Goal: Information Seeking & Learning: Learn about a topic

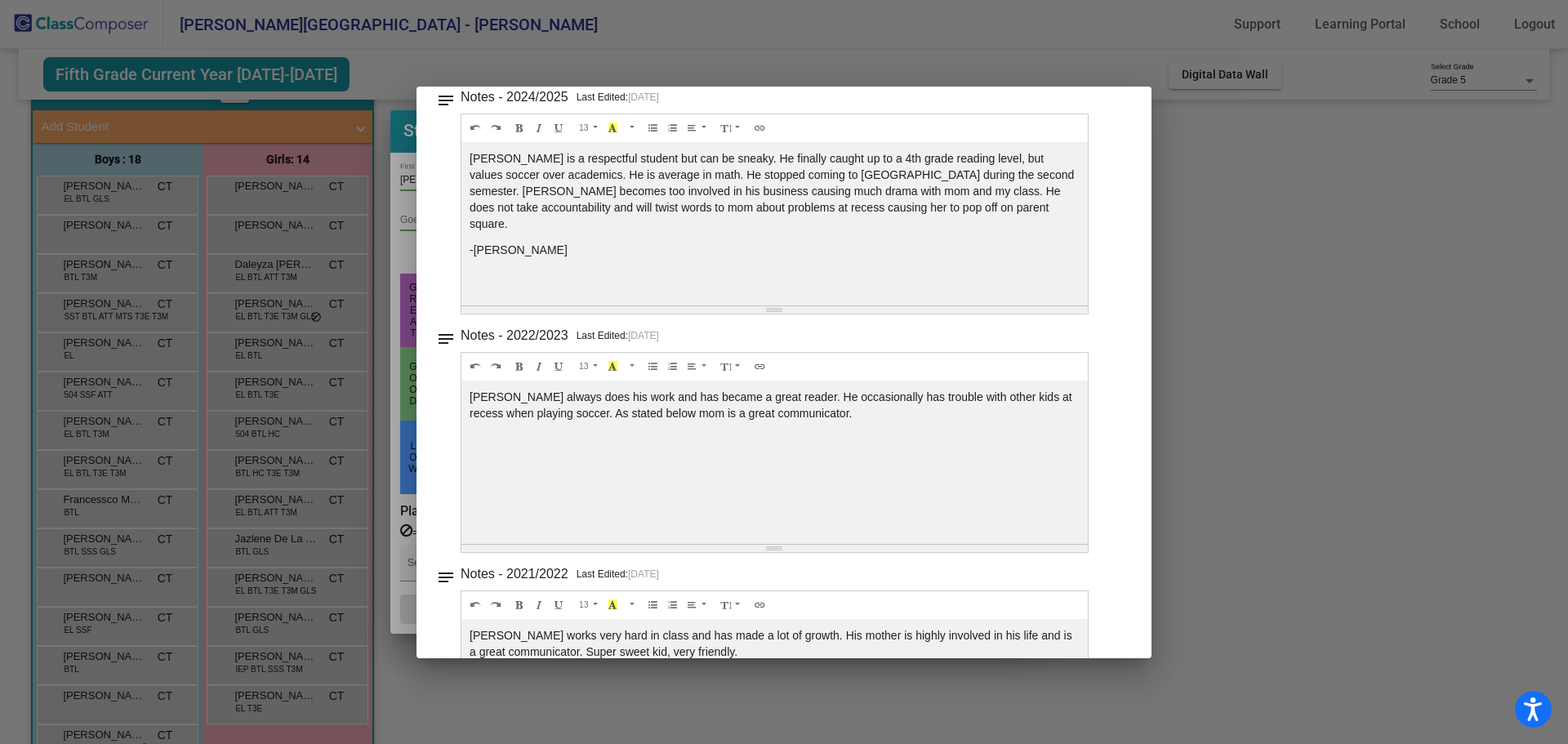
scroll to position [490, 0]
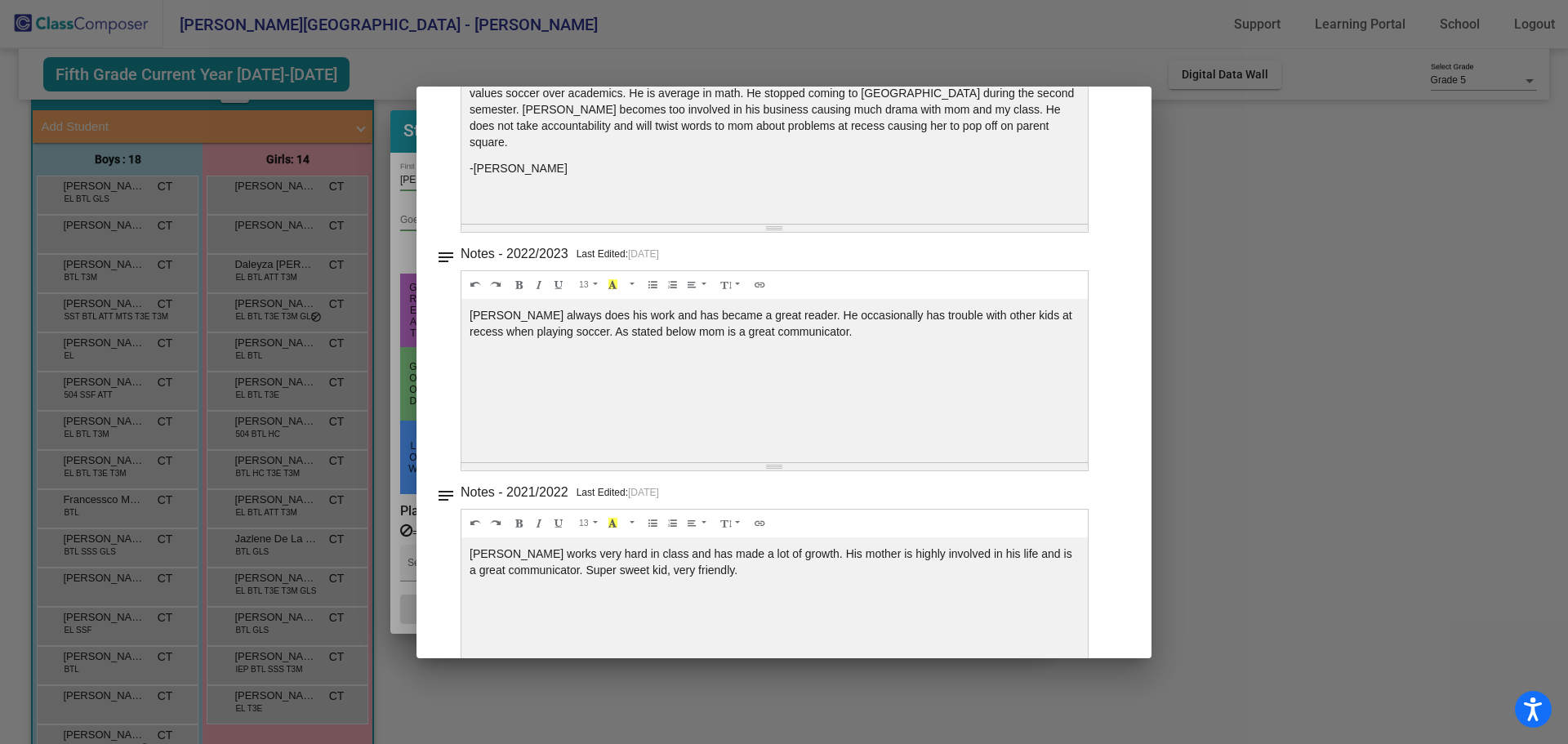
click at [1210, 281] on div at bounding box center [784, 372] width 1568 height 744
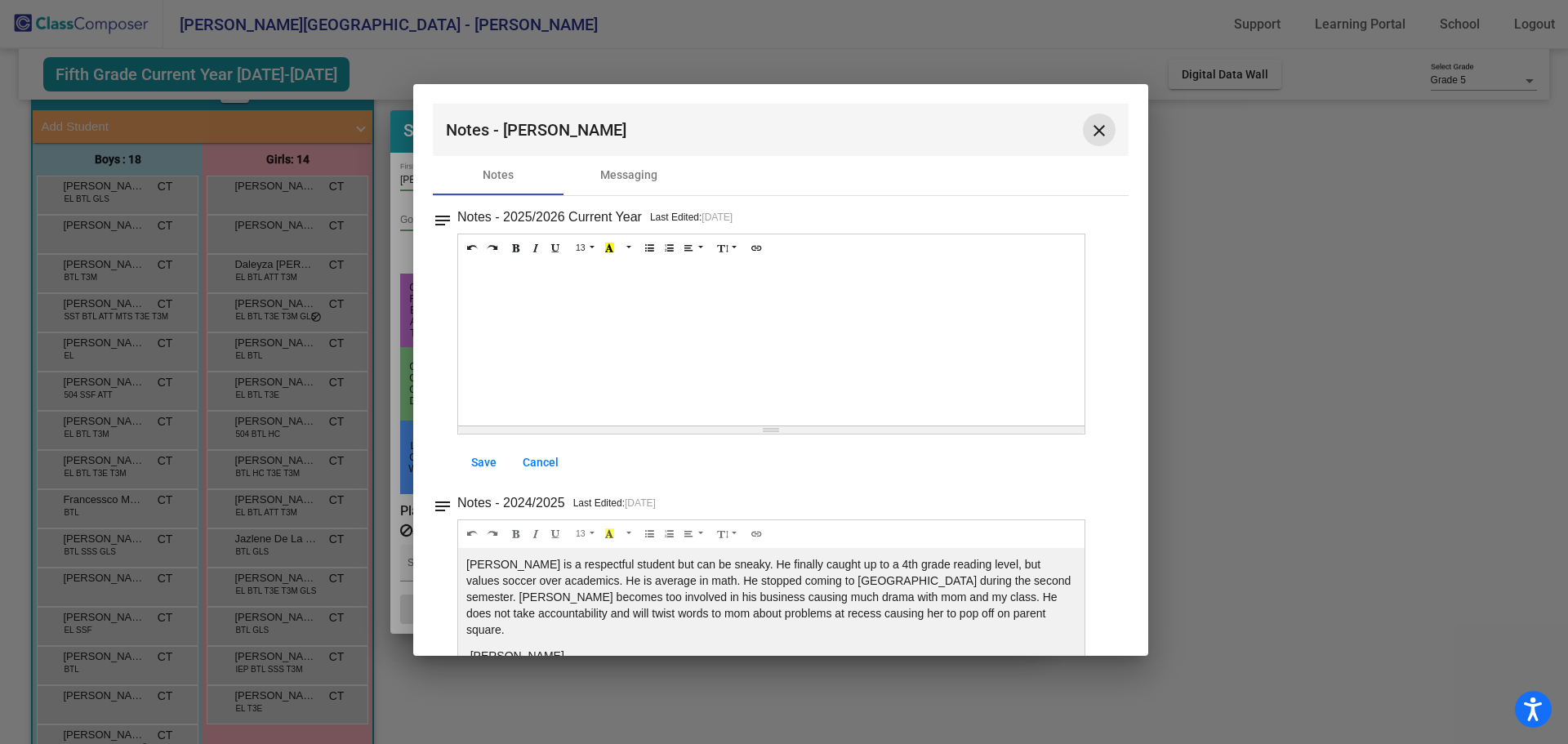
click at [1096, 138] on mat-icon "close" at bounding box center [1099, 130] width 19 height 19
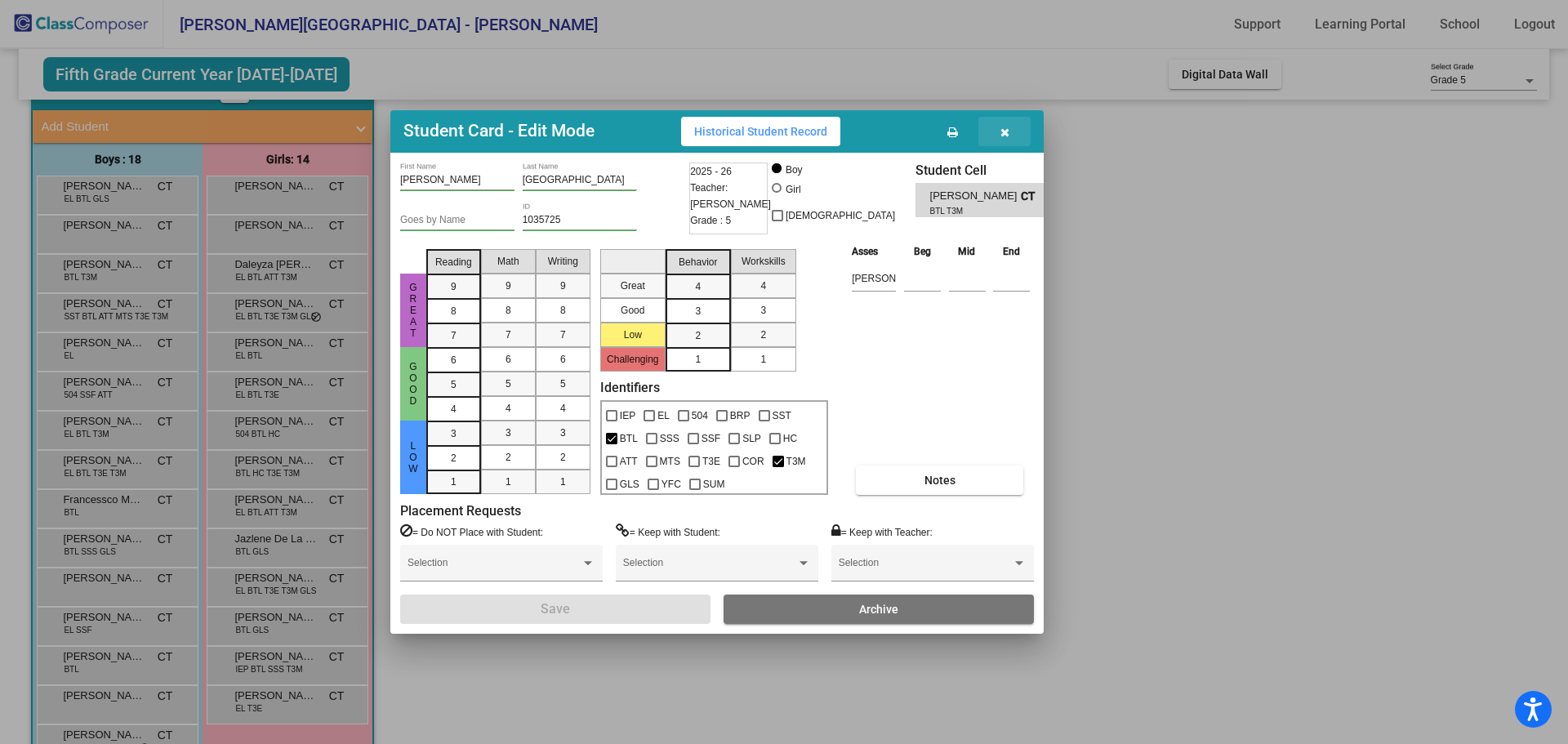
click at [1005, 128] on icon "button" at bounding box center [1005, 133] width 9 height 12
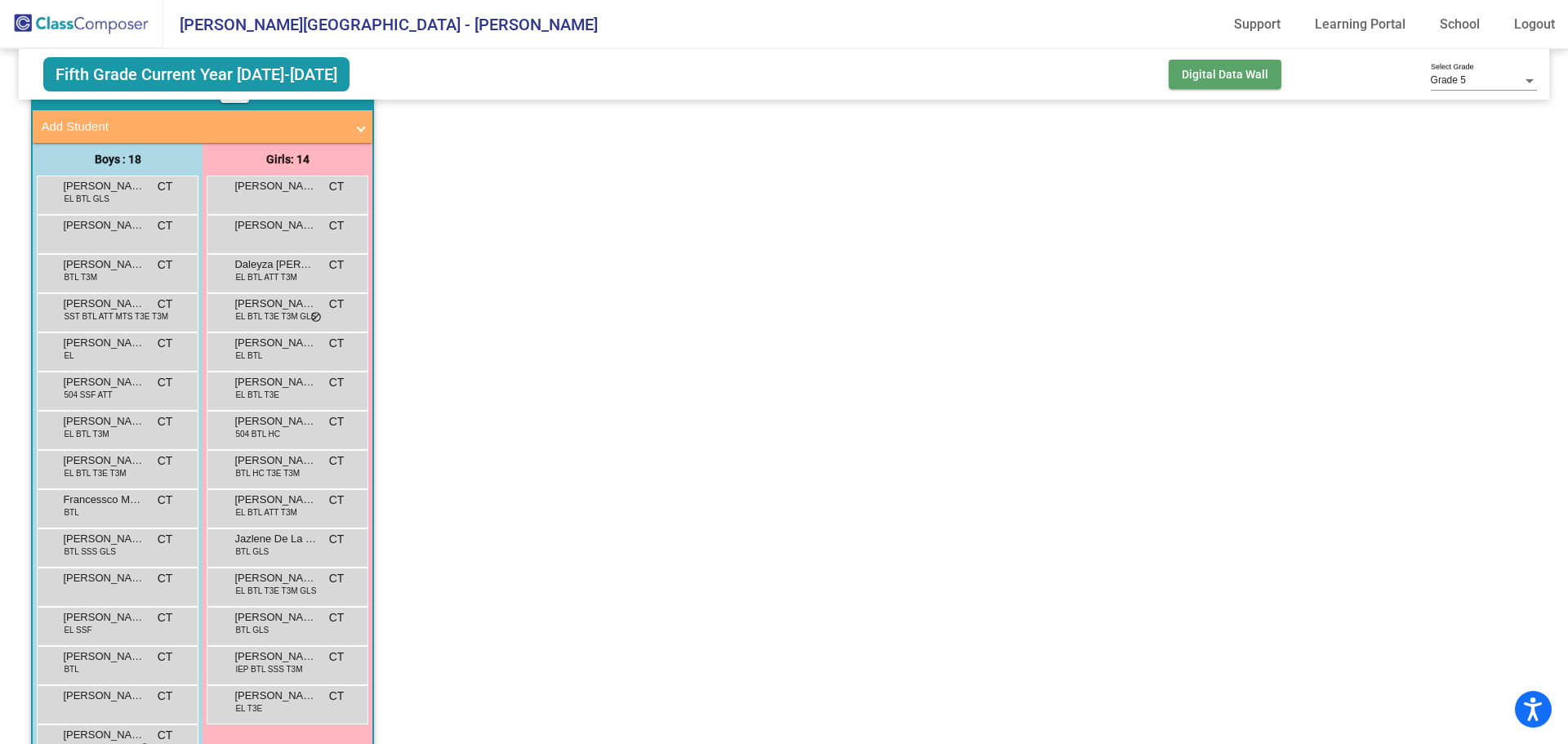
click at [1200, 79] on span "Digital Data Wall" at bounding box center [1225, 75] width 87 height 13
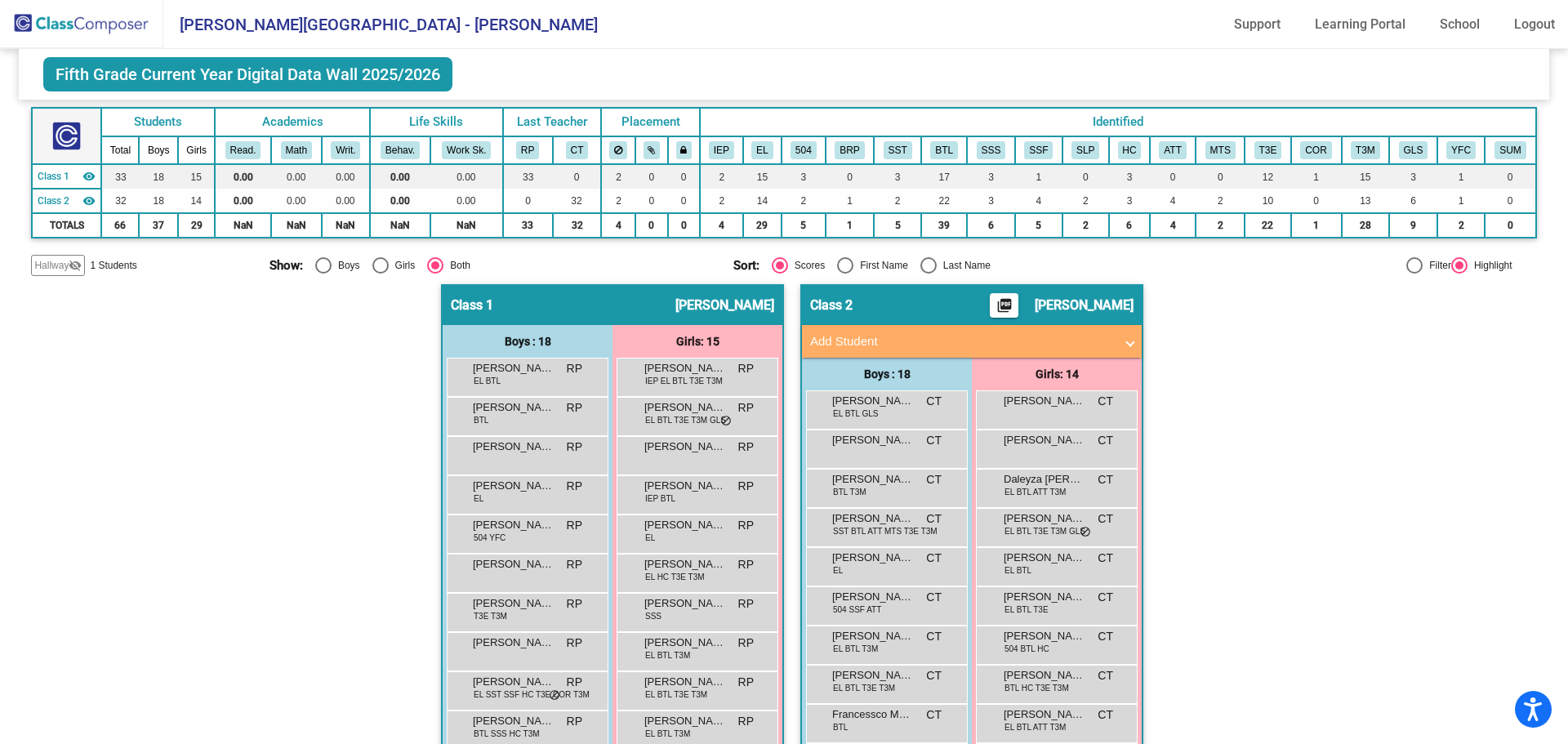
click at [166, 75] on span "Fifth Grade Current Year Digital Data Wall 2025/2026" at bounding box center [247, 74] width 409 height 34
click at [307, 23] on span "[PERSON_NAME][GEOGRAPHIC_DATA] - [PERSON_NAME]" at bounding box center [380, 24] width 435 height 26
click at [82, 29] on img at bounding box center [82, 24] width 163 height 48
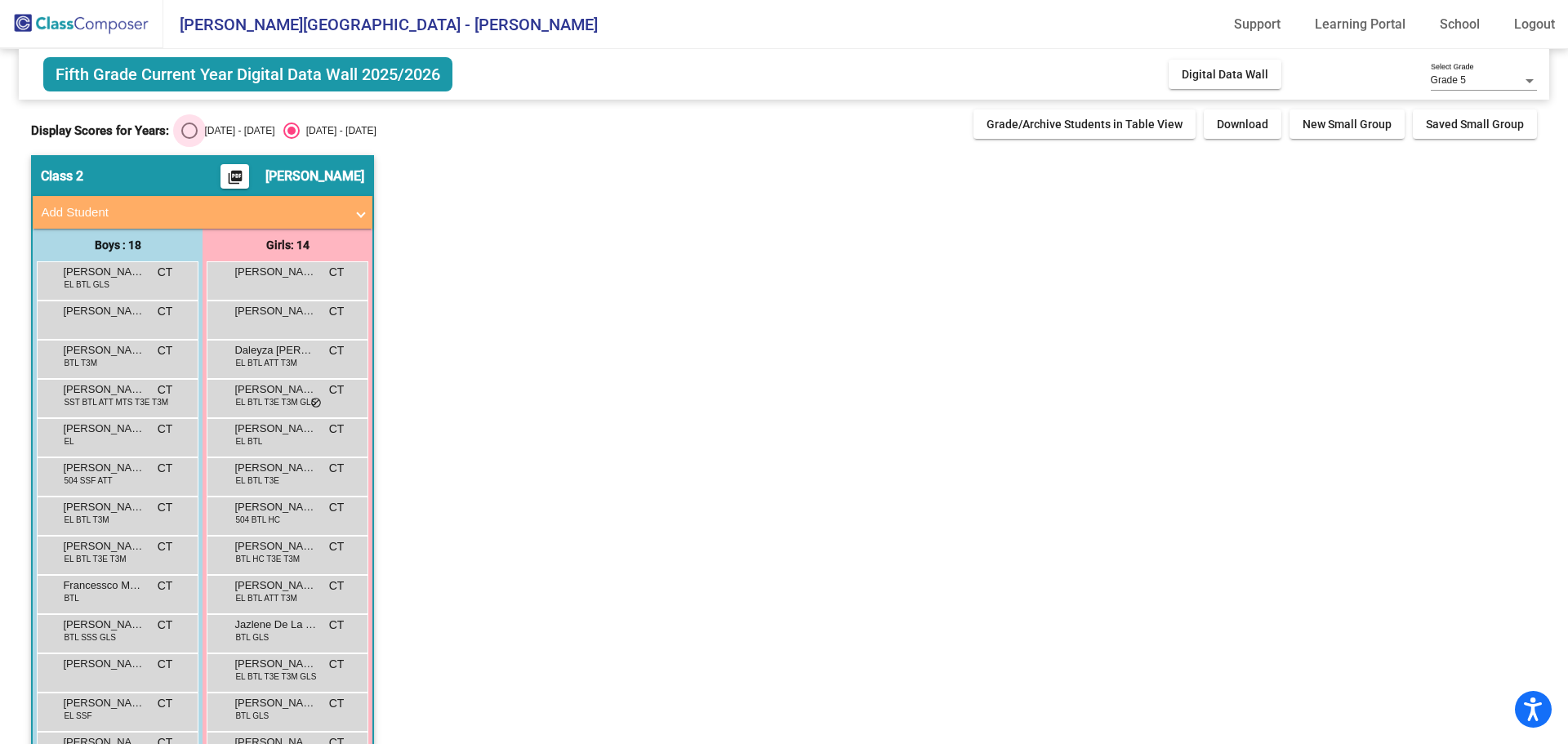
click at [184, 129] on div "Select an option" at bounding box center [189, 130] width 16 height 16
click at [188, 139] on input "[DATE] - [DATE]" at bounding box center [188, 139] width 1 height 1
radio input "true"
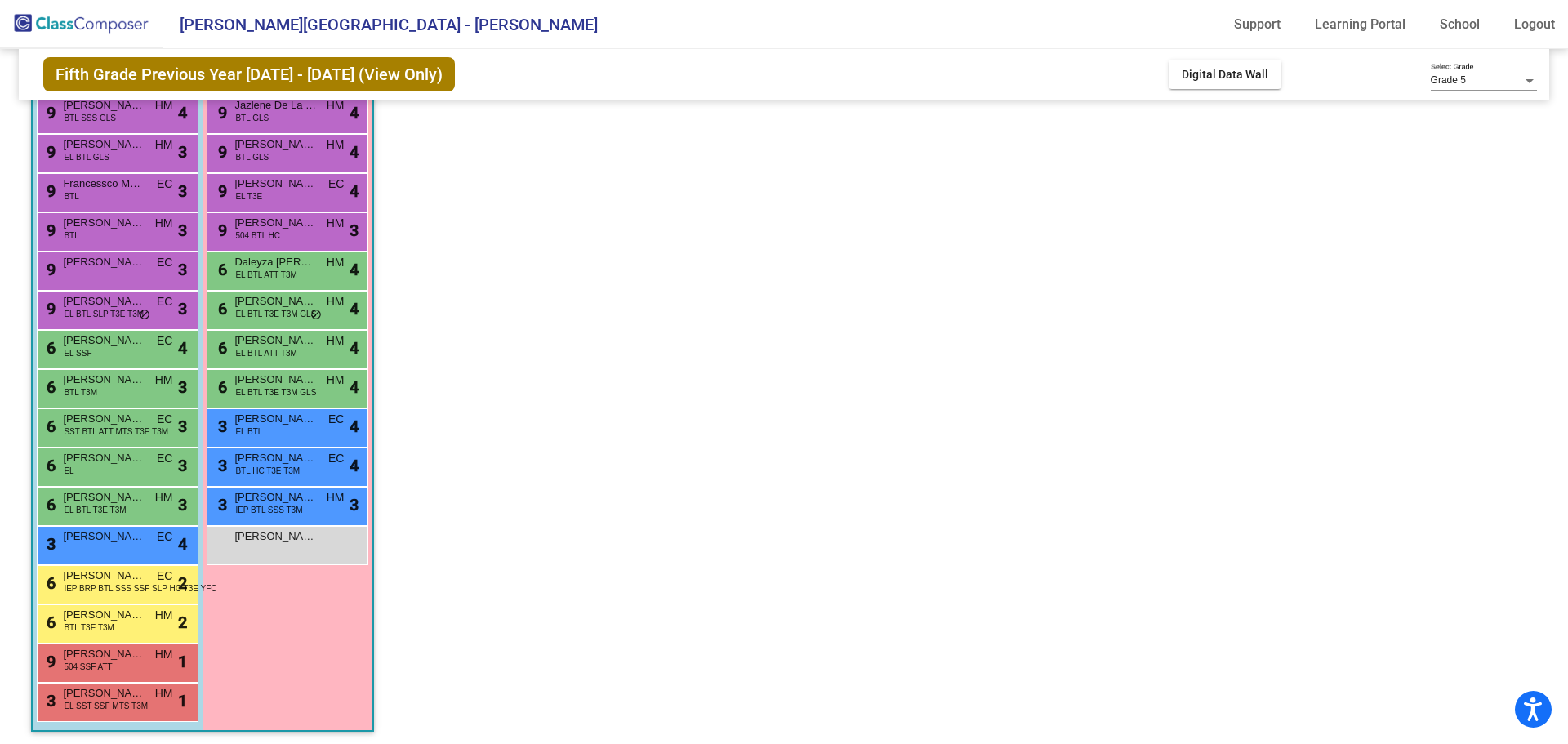
scroll to position [82, 0]
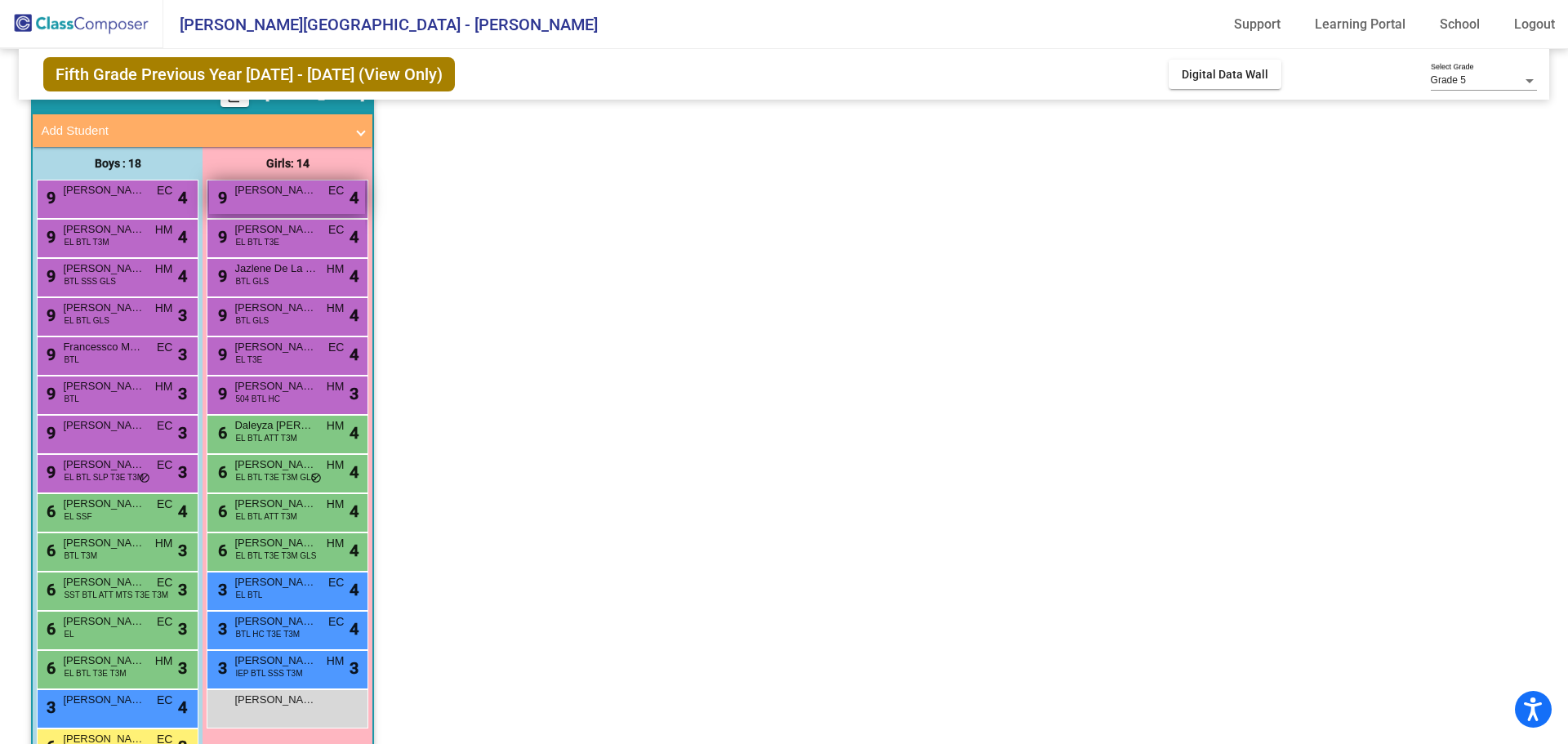
click at [303, 198] on span "[PERSON_NAME]" at bounding box center [275, 190] width 82 height 16
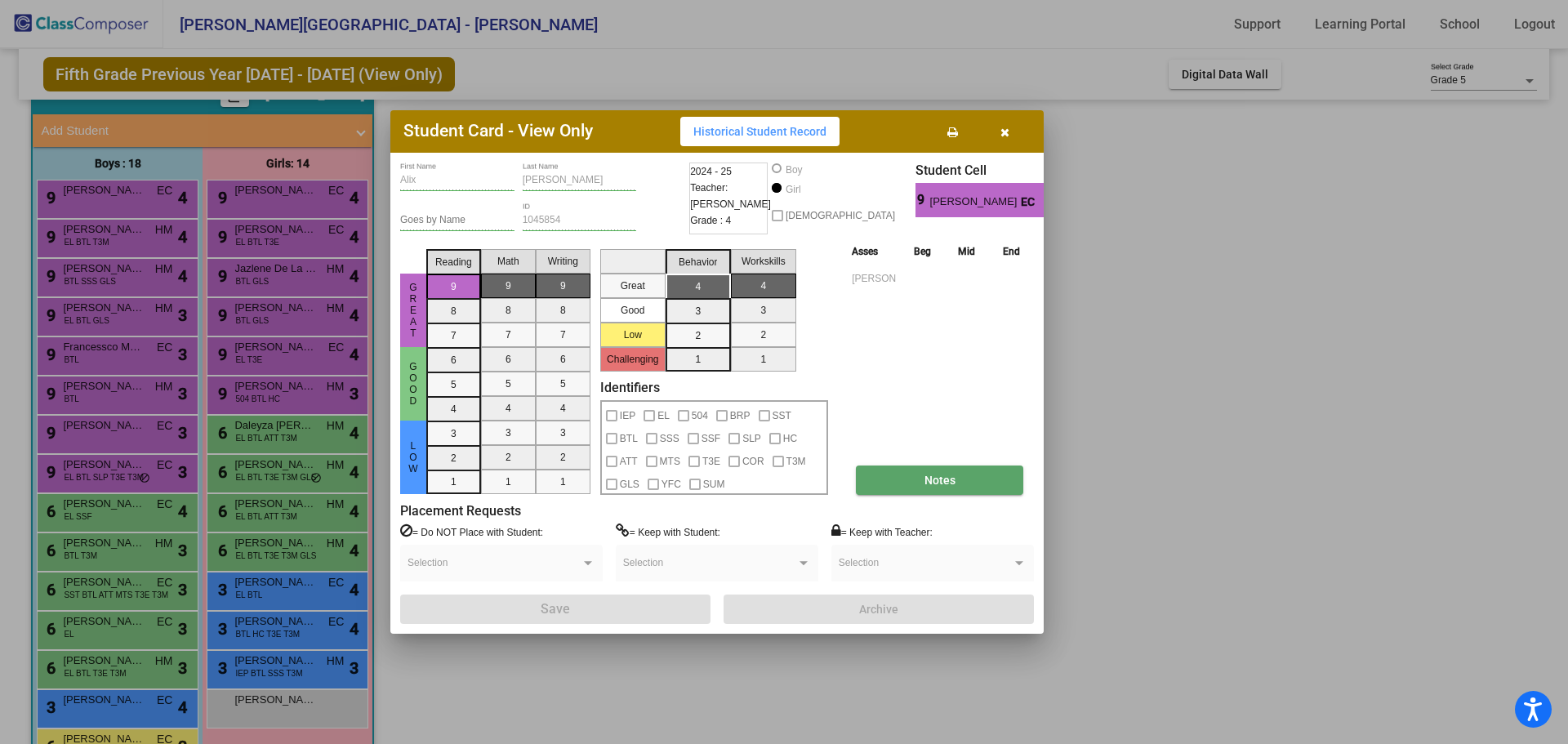
click at [884, 478] on button "Notes" at bounding box center [939, 480] width 167 height 29
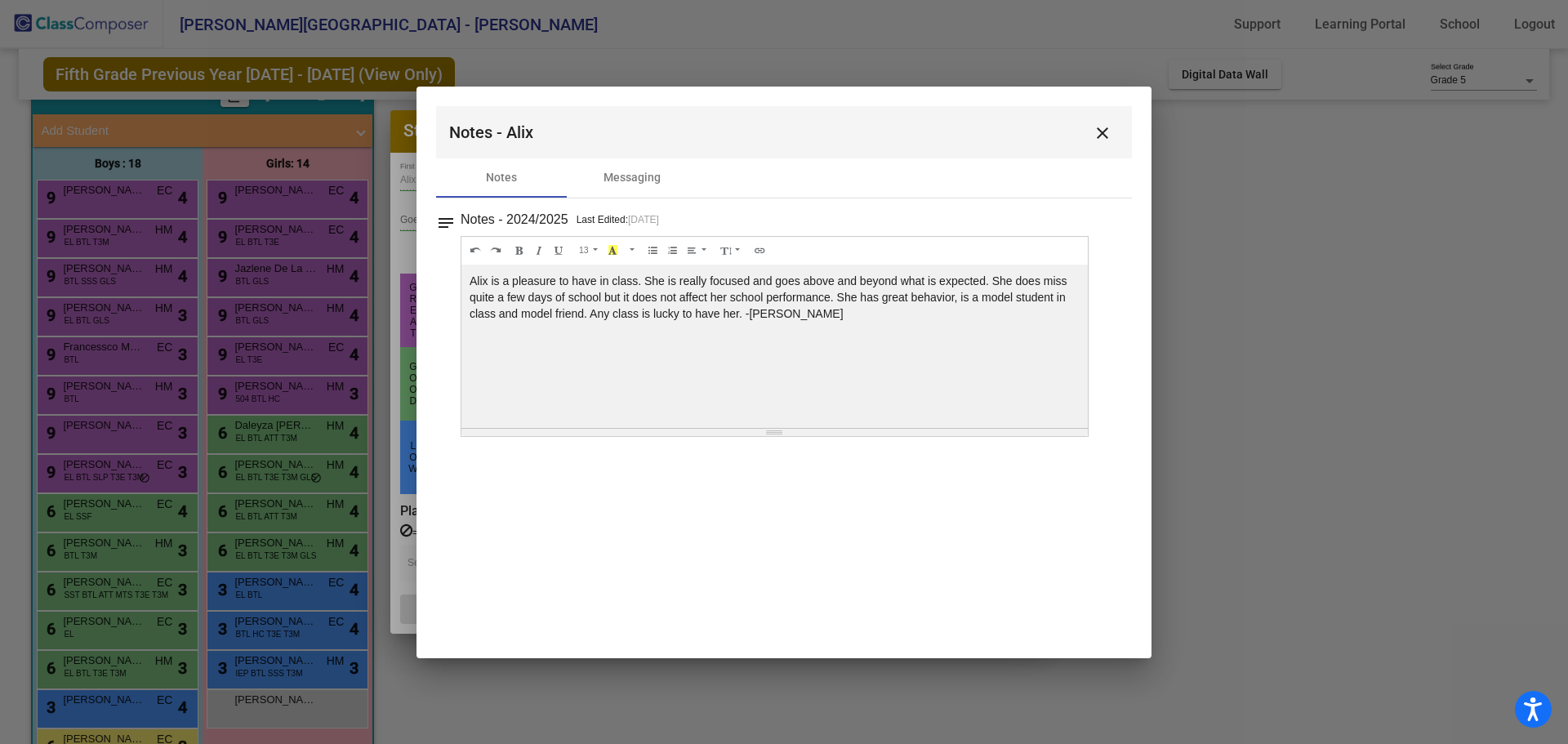
click at [1101, 125] on mat-icon "close" at bounding box center [1102, 133] width 19 height 19
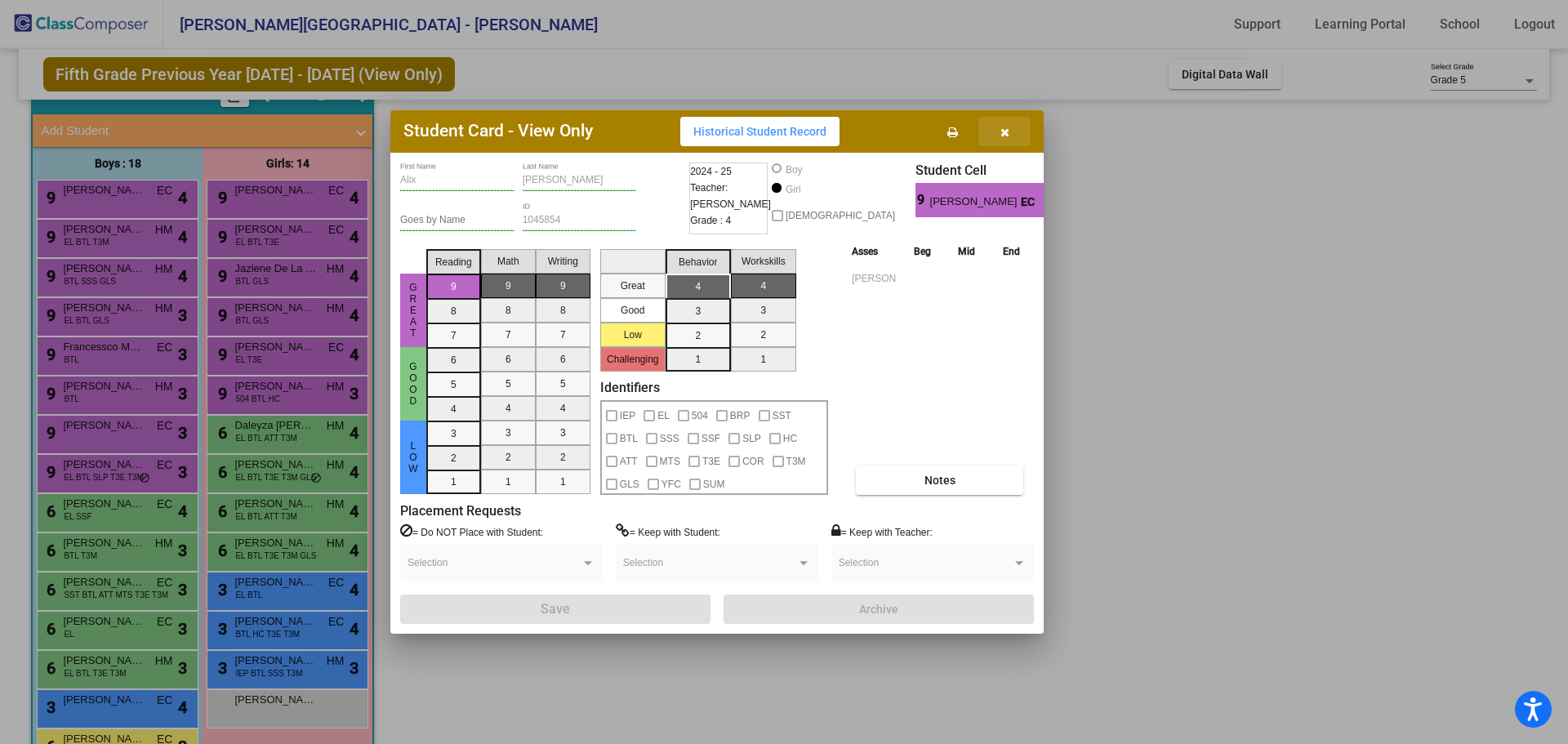
click at [1005, 128] on icon "button" at bounding box center [1005, 133] width 9 height 12
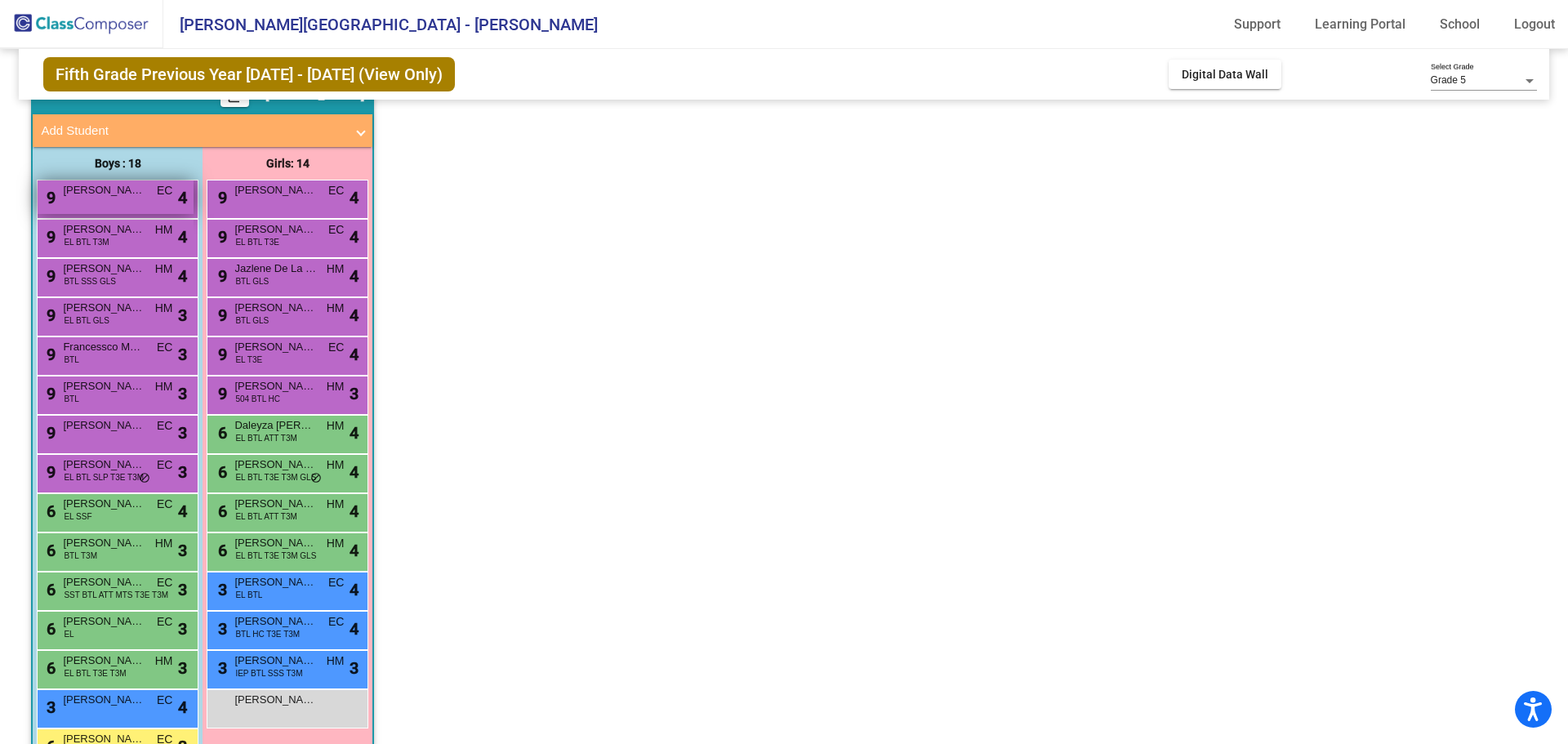
click at [129, 203] on div "9 [PERSON_NAME] lock do_not_disturb_alt 4" at bounding box center [116, 198] width 156 height 34
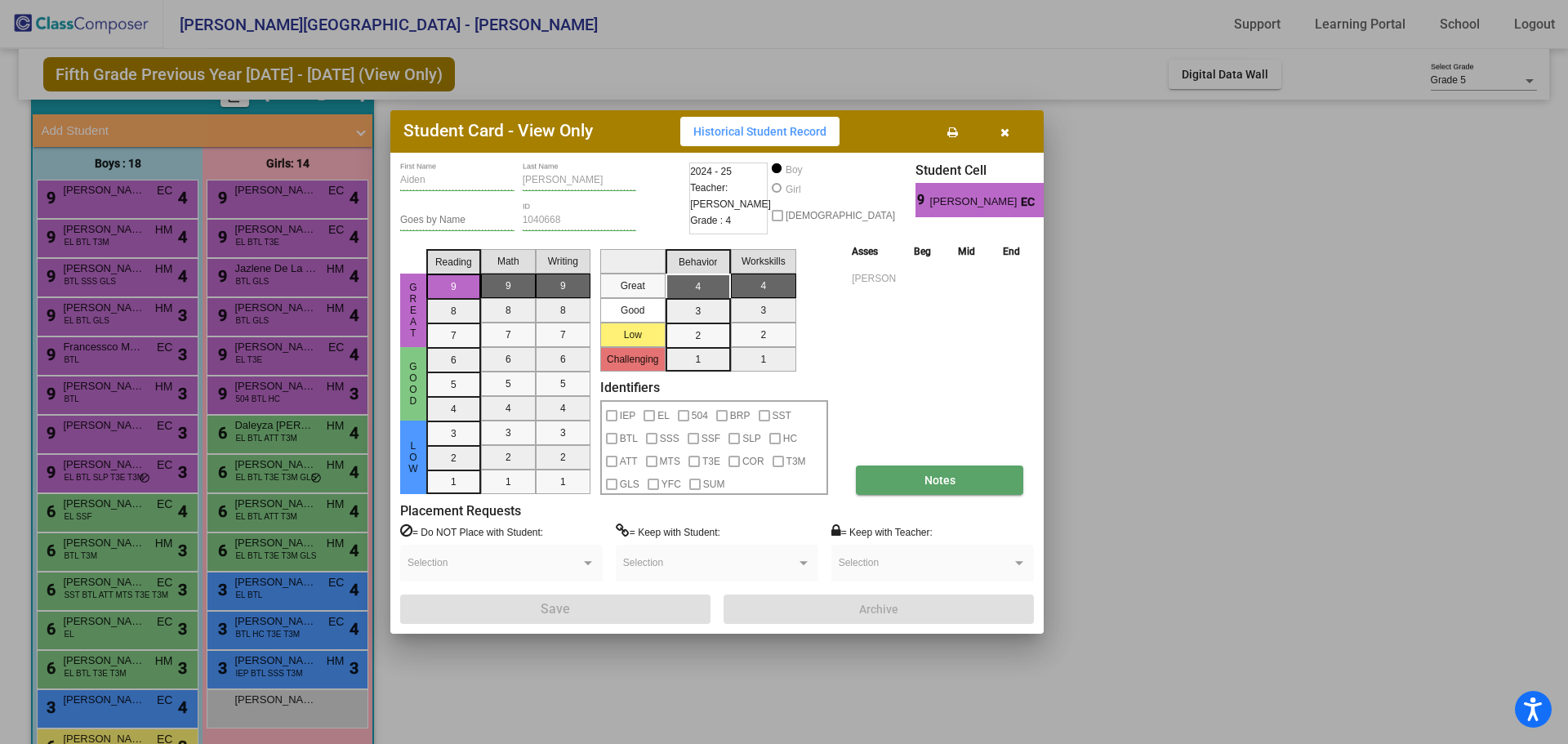
click at [927, 493] on button "Notes" at bounding box center [939, 480] width 167 height 29
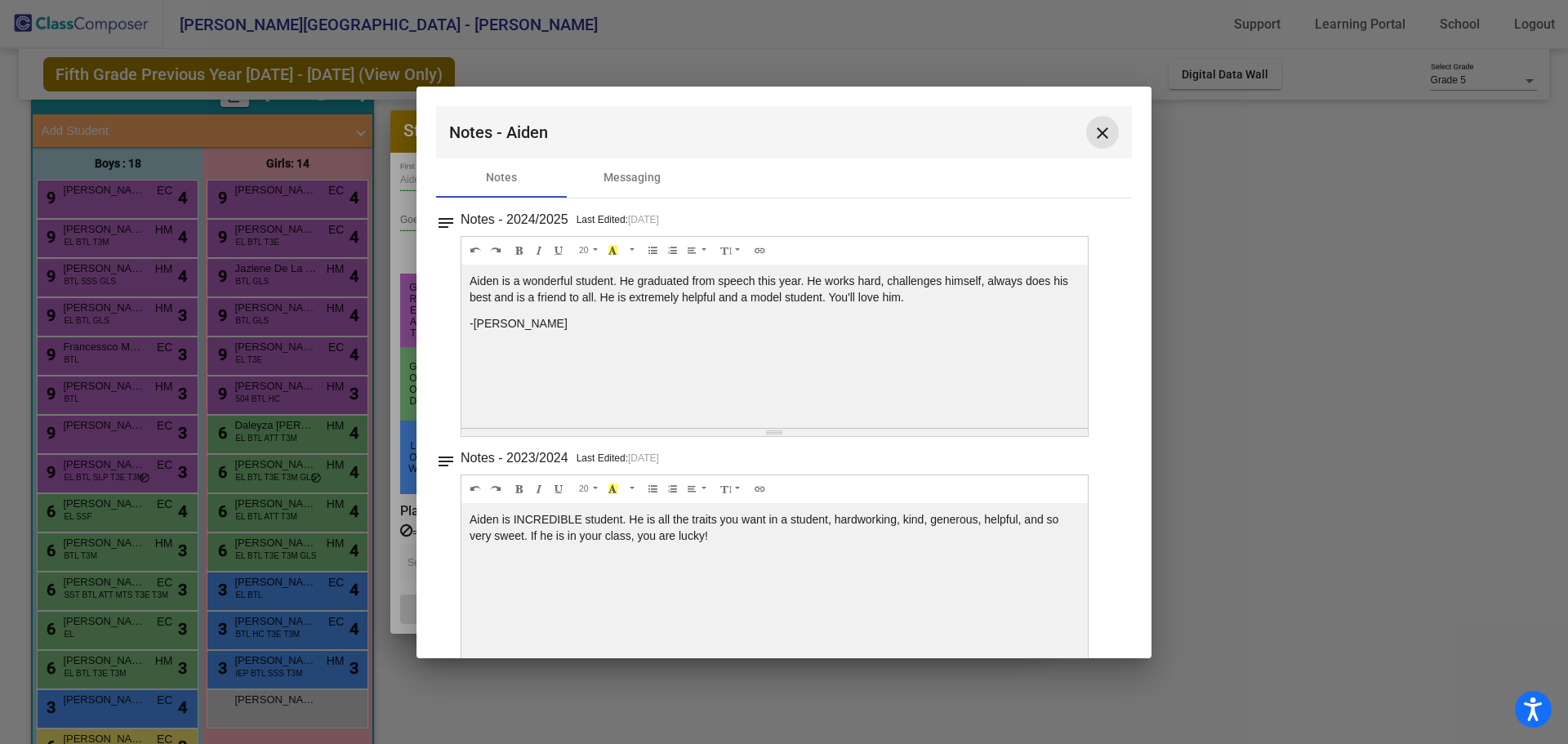
click at [1098, 129] on mat-icon "close" at bounding box center [1102, 133] width 19 height 19
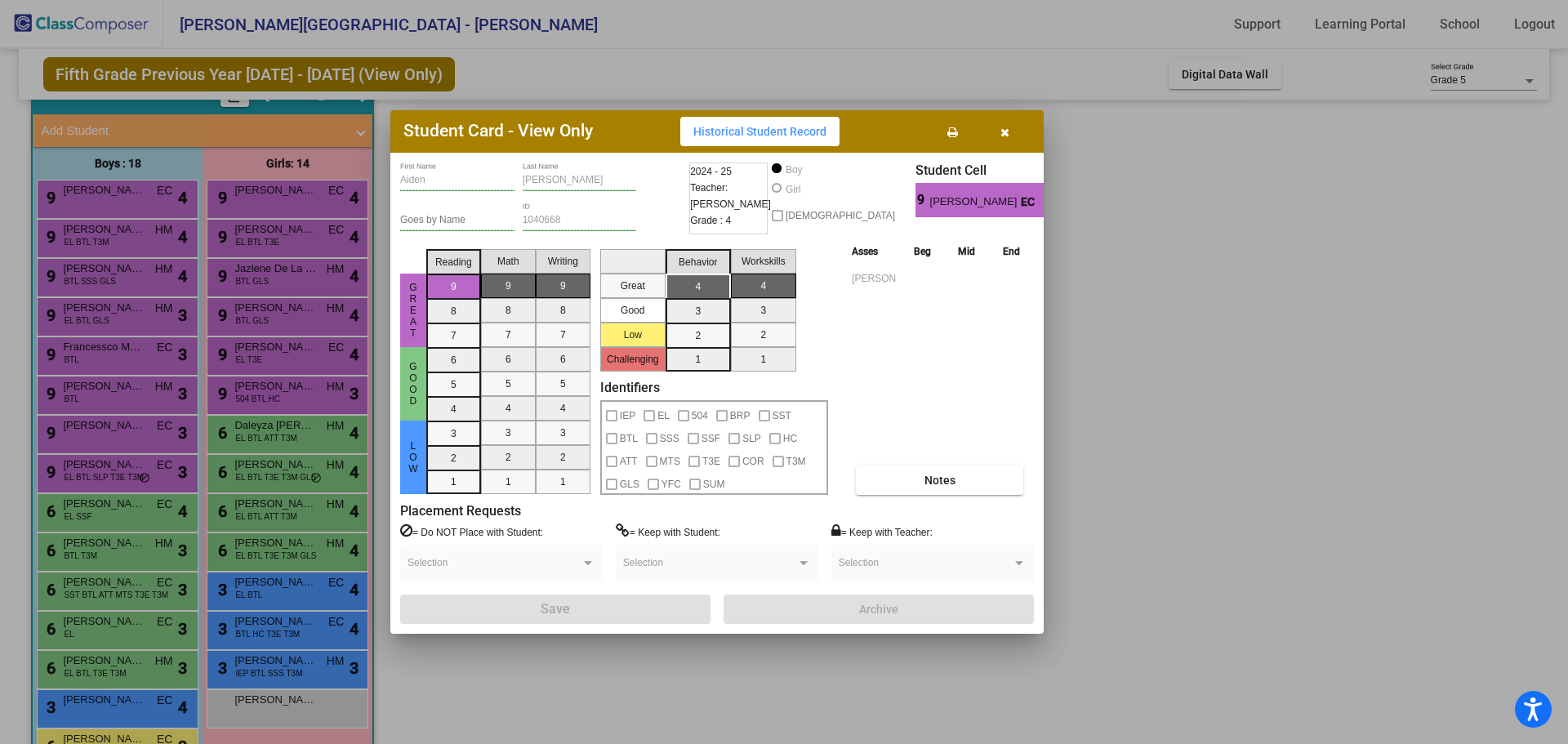
click at [447, 689] on div at bounding box center [784, 372] width 1568 height 744
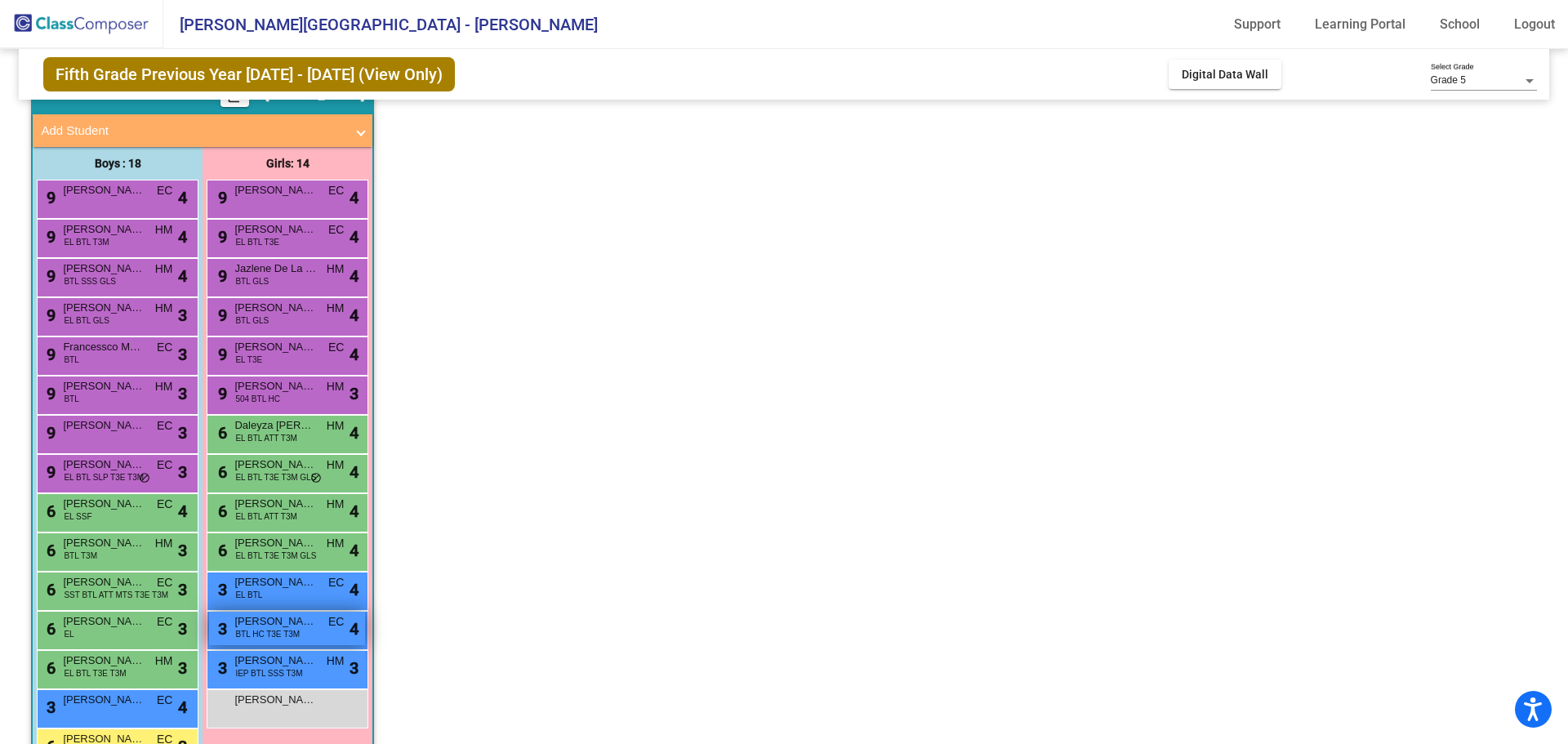
scroll to position [245, 0]
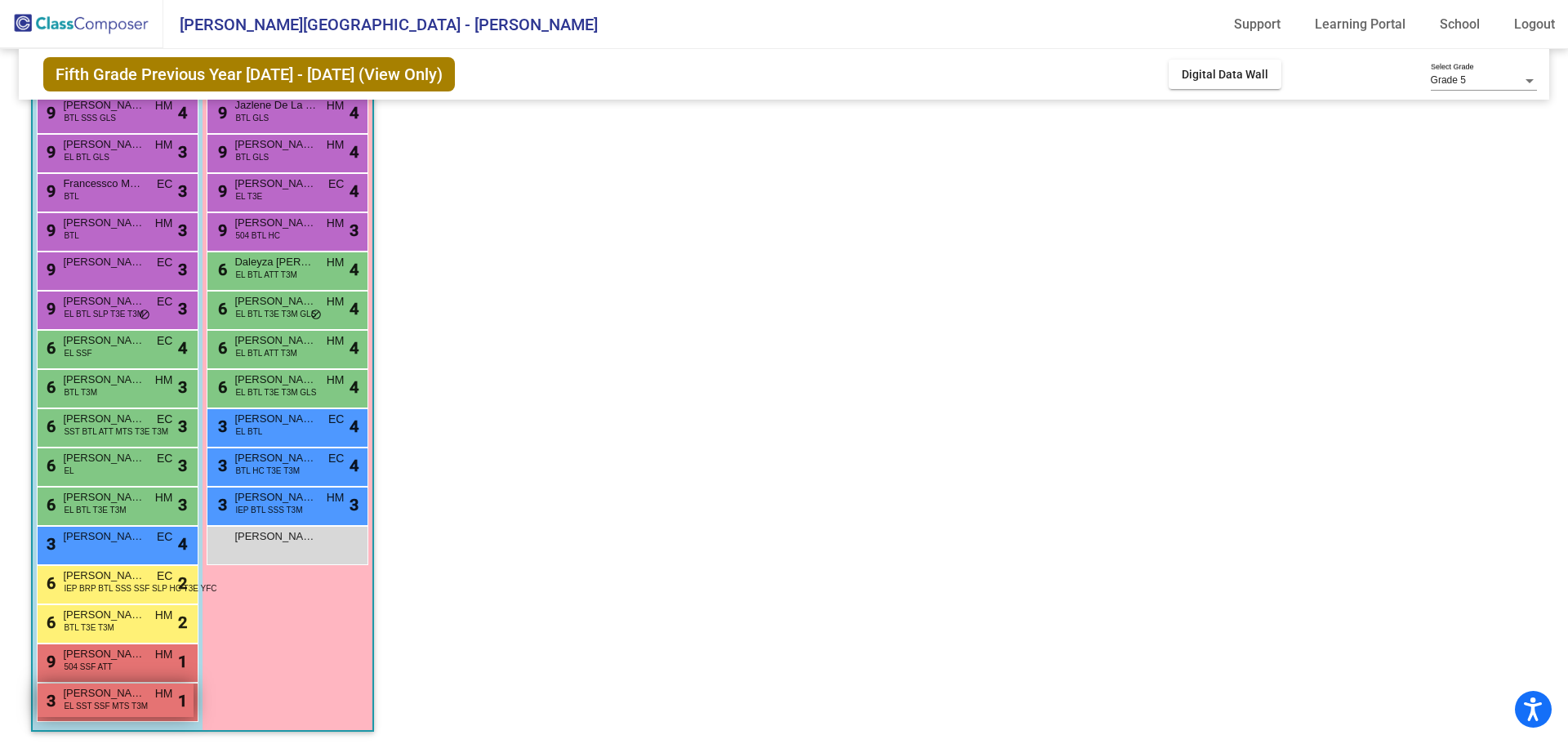
click at [132, 700] on span "EL SST SSF MTS T3M" at bounding box center [106, 706] width 84 height 13
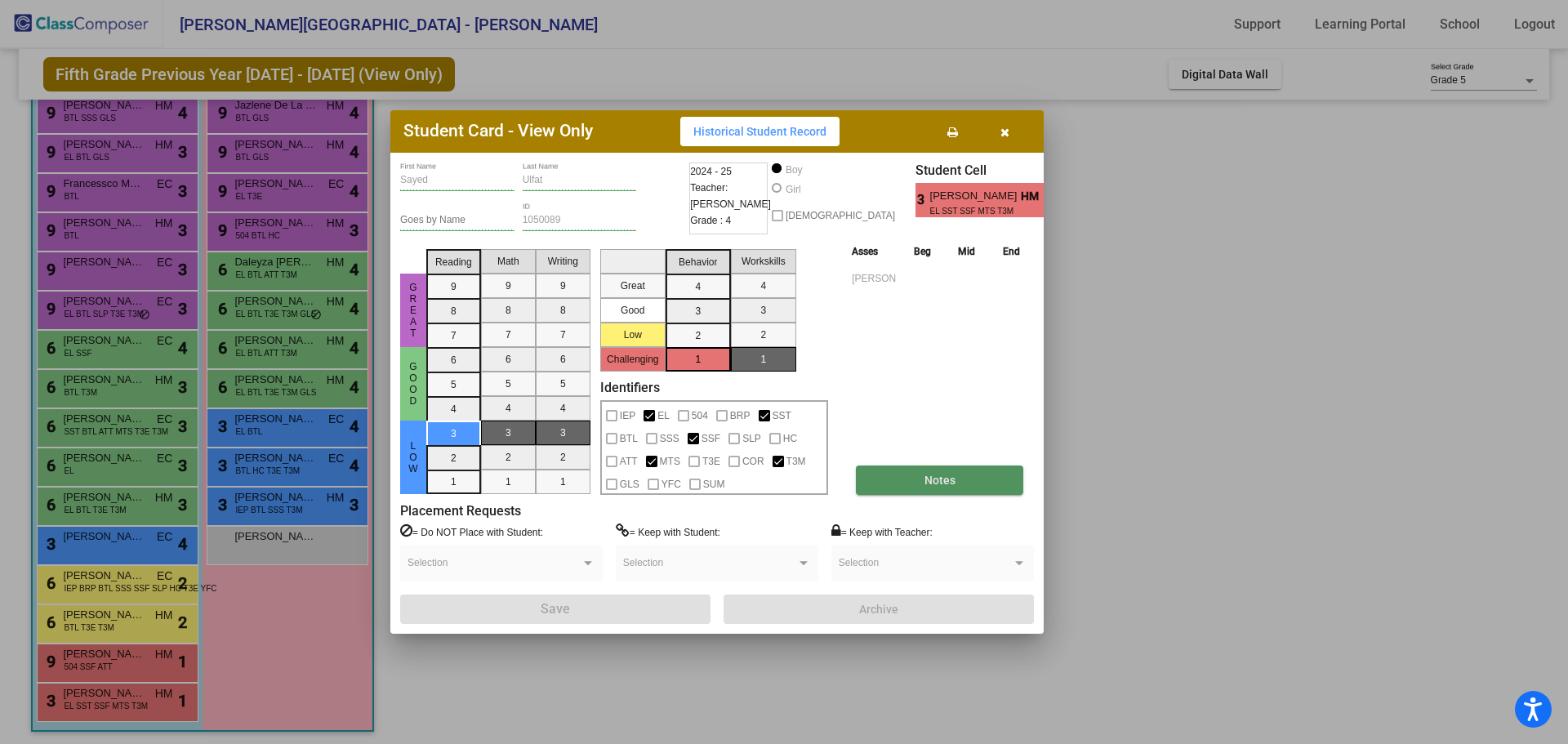
click at [906, 472] on button "Notes" at bounding box center [939, 480] width 167 height 29
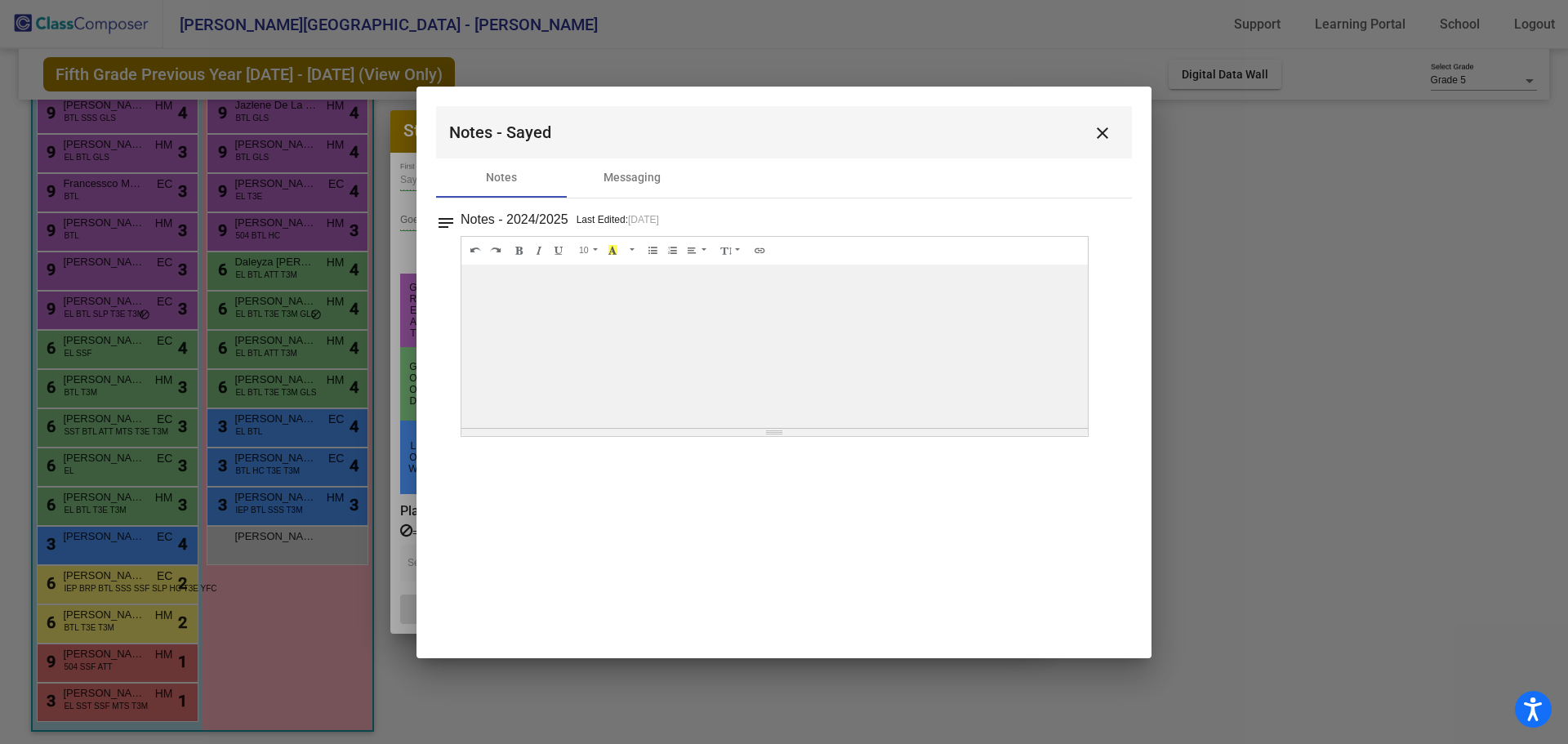
click at [1108, 129] on mat-icon "close" at bounding box center [1102, 133] width 19 height 19
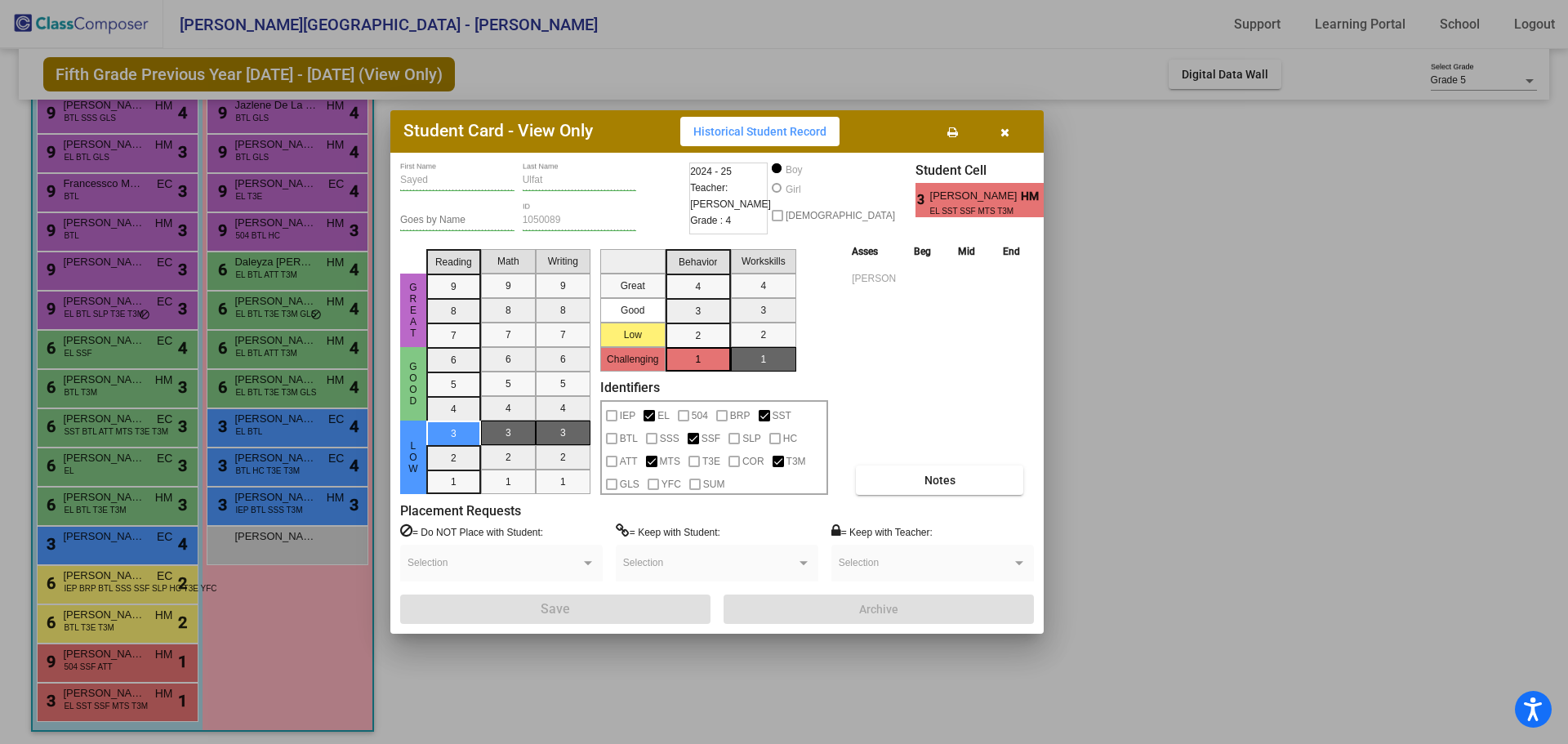
click at [1232, 520] on div at bounding box center [784, 372] width 1568 height 744
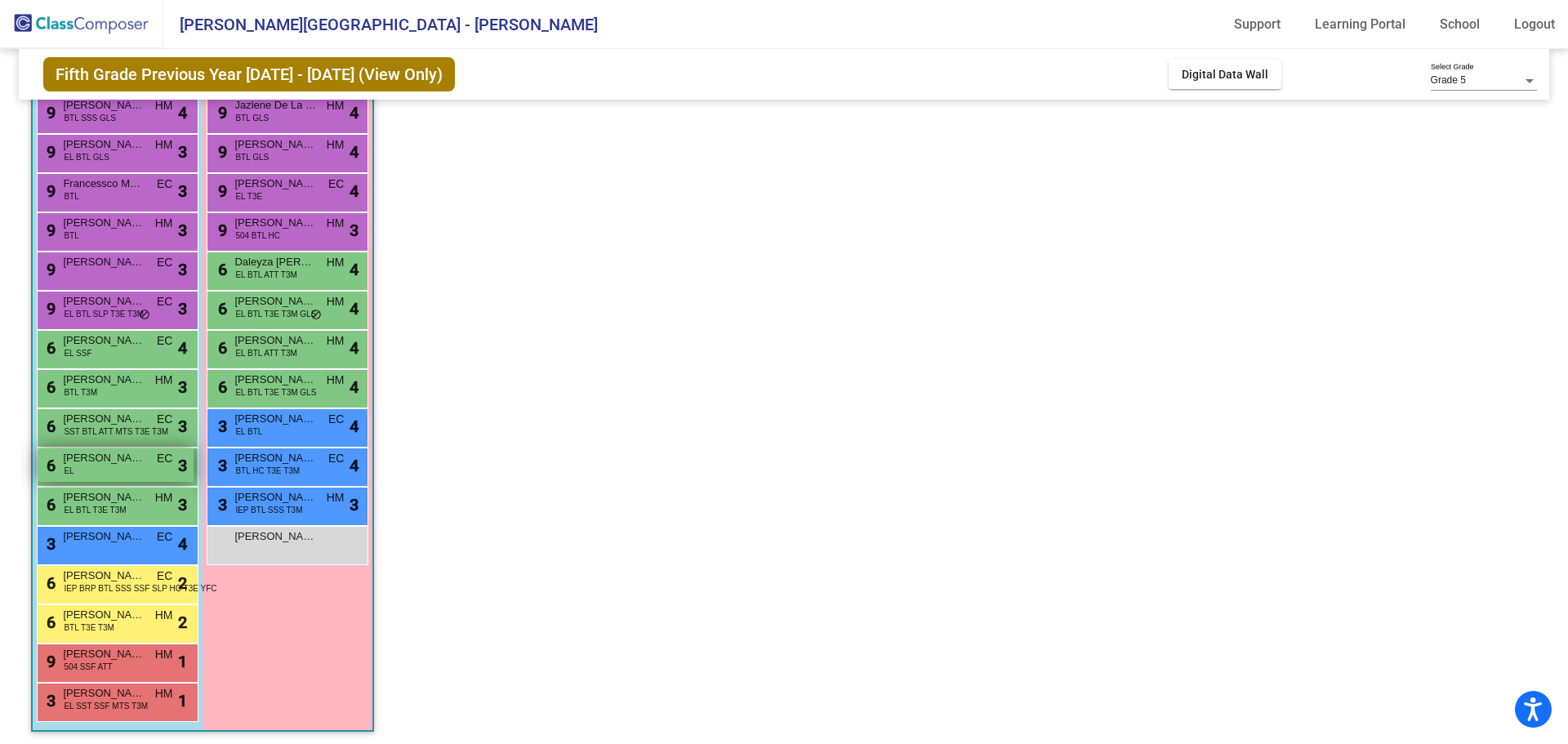
scroll to position [82, 0]
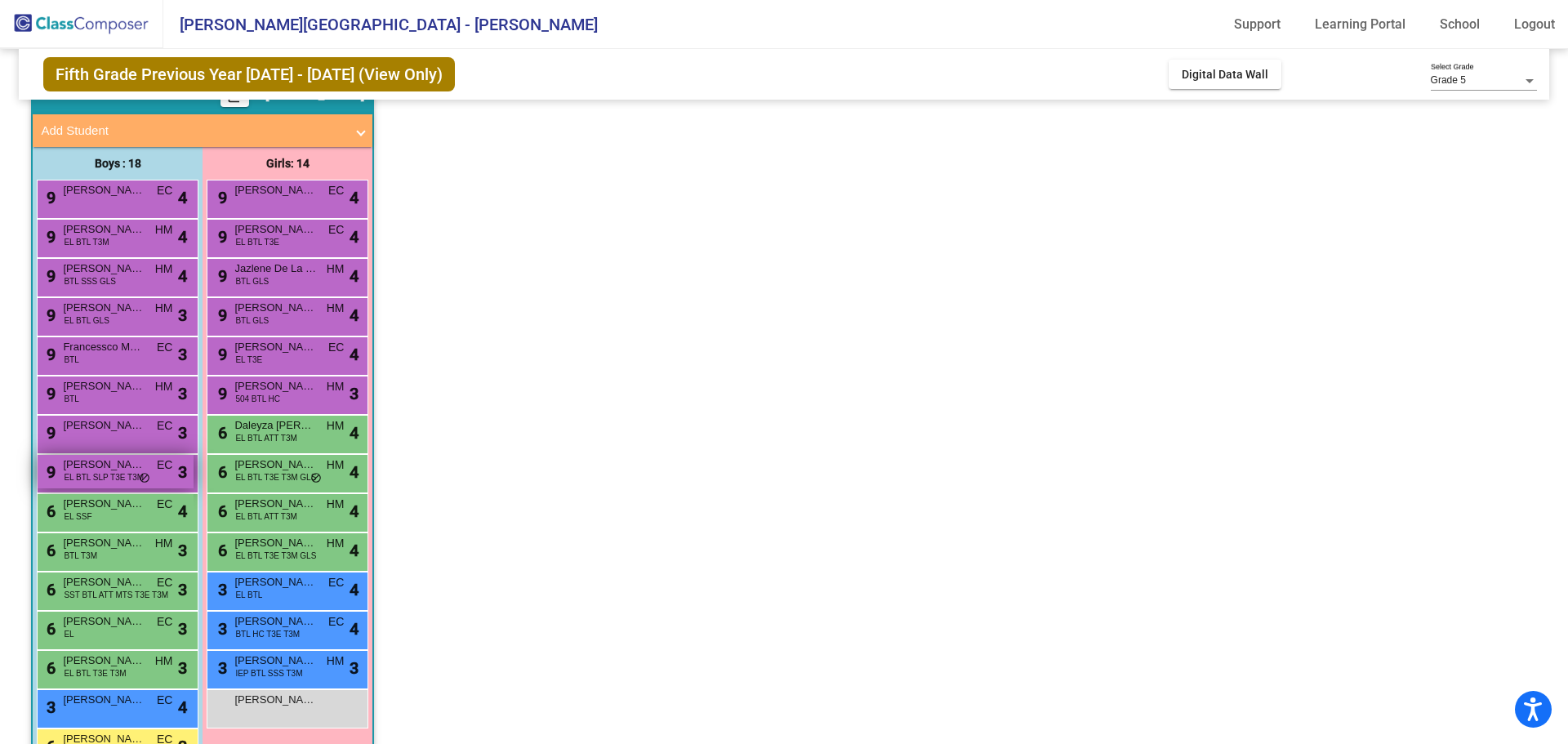
click at [140, 466] on span "[PERSON_NAME]" at bounding box center [103, 464] width 82 height 16
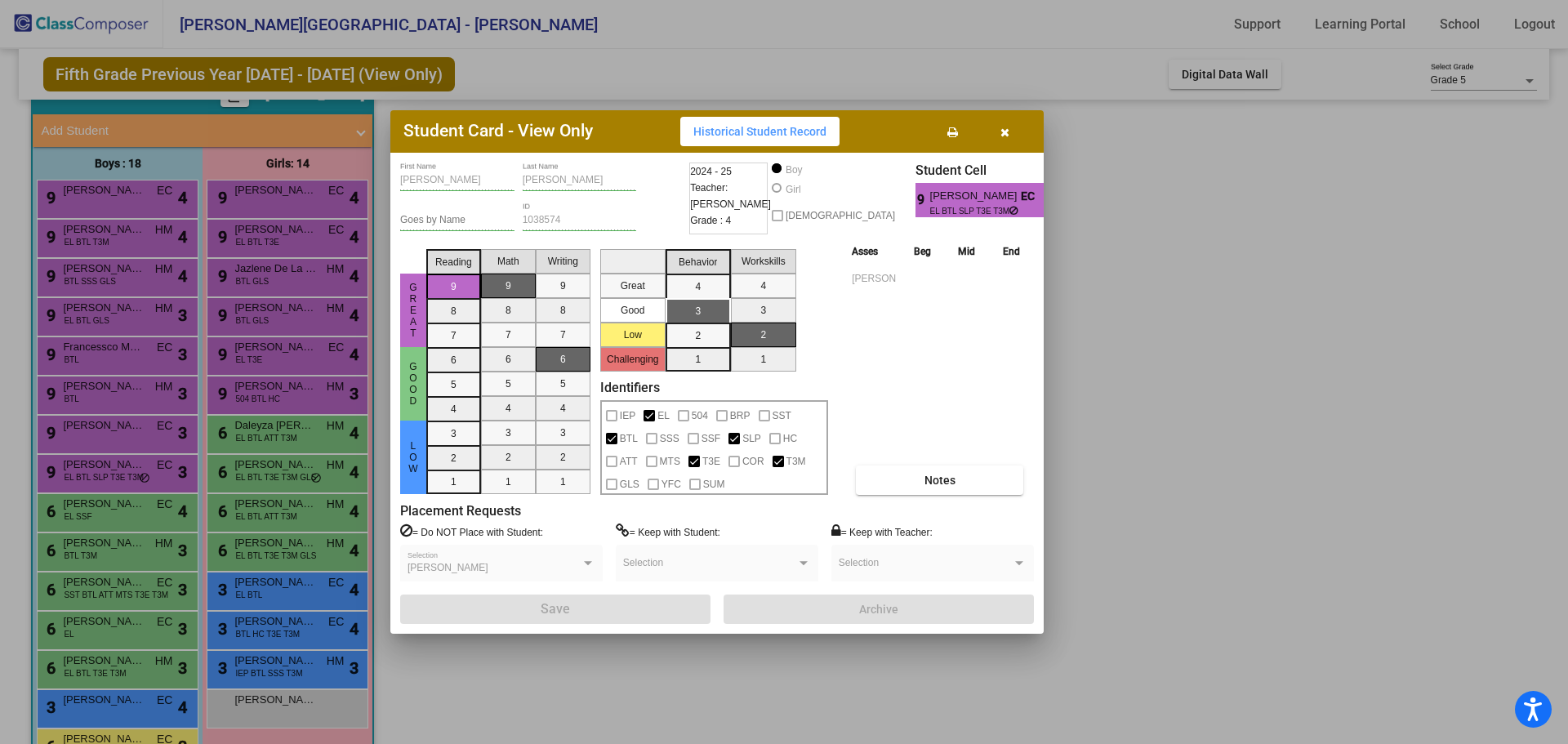
click at [999, 127] on button "button" at bounding box center [1005, 131] width 52 height 29
